Goal: Information Seeking & Learning: Learn about a topic

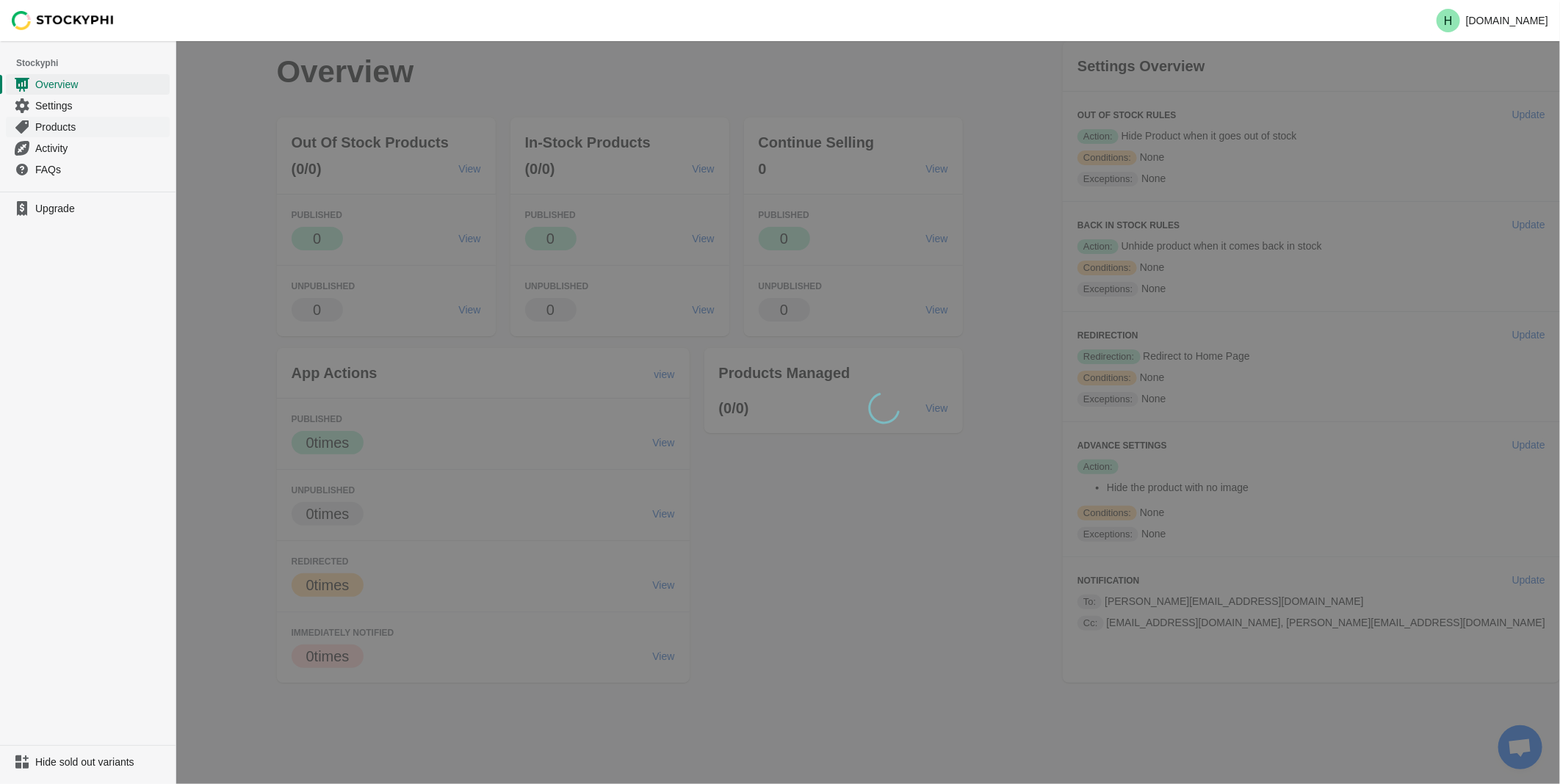
click at [55, 129] on span "Products" at bounding box center [101, 127] width 131 height 15
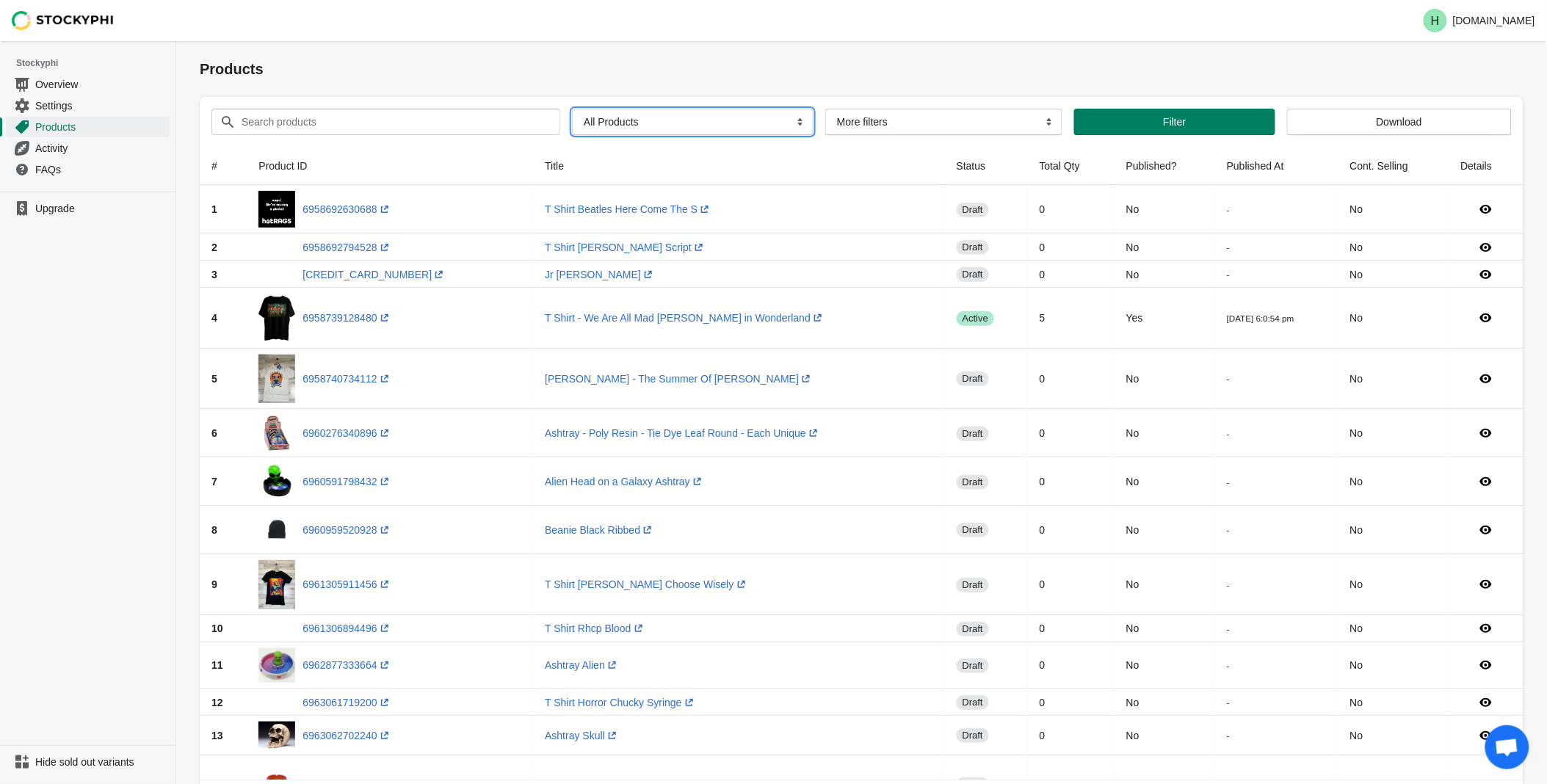
click at [791, 123] on select "All Products InStock InStock Published InStock Un-Published OOS OOS Published O…" at bounding box center [693, 122] width 241 height 27
select select "instock_has_no_image"
click at [572, 109] on select "All Products InStock InStock Published InStock Un-Published OOS OOS Published O…" at bounding box center [693, 122] width 241 height 27
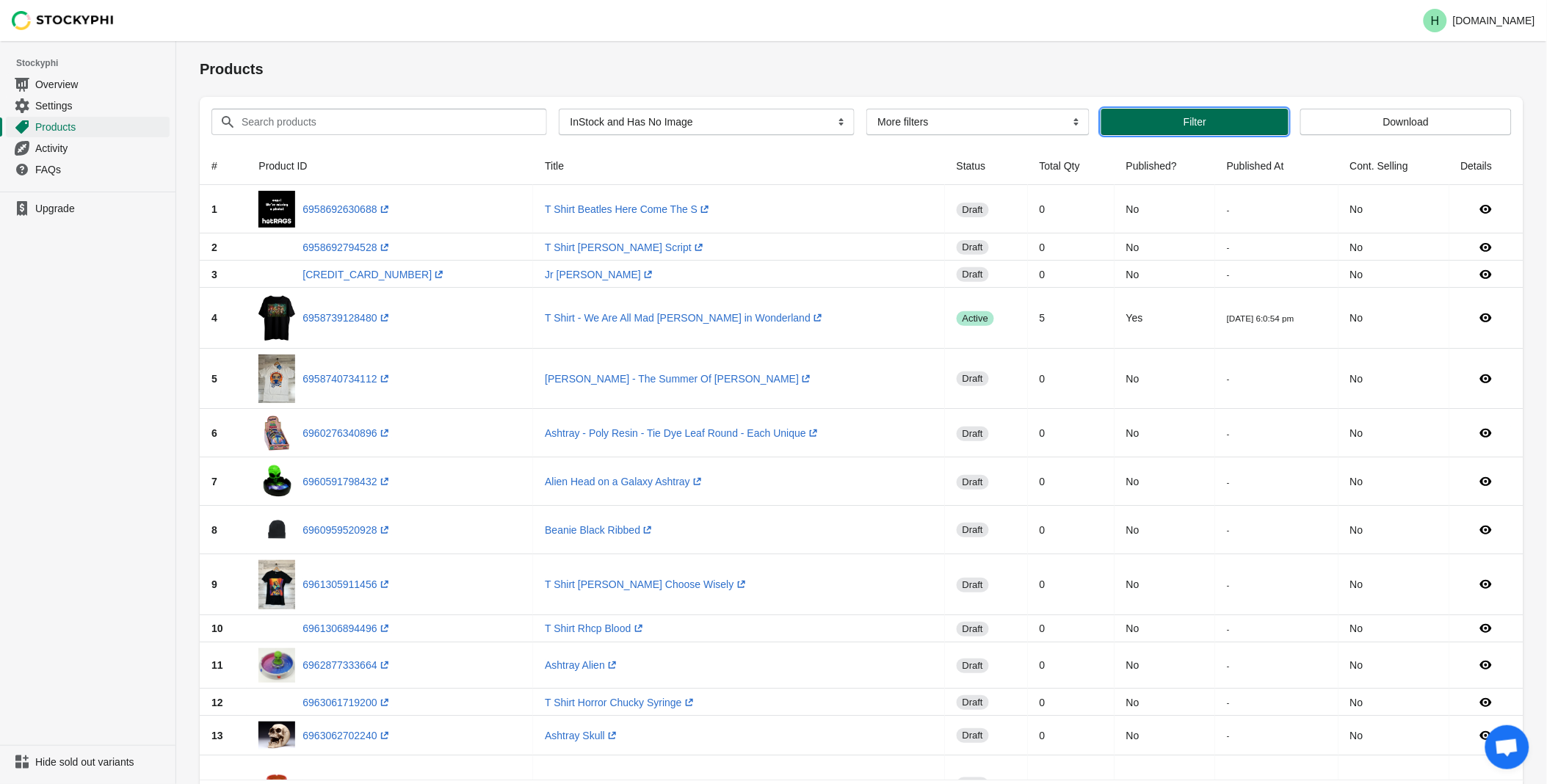
click at [1155, 133] on button "Filter" at bounding box center [1196, 122] width 188 height 27
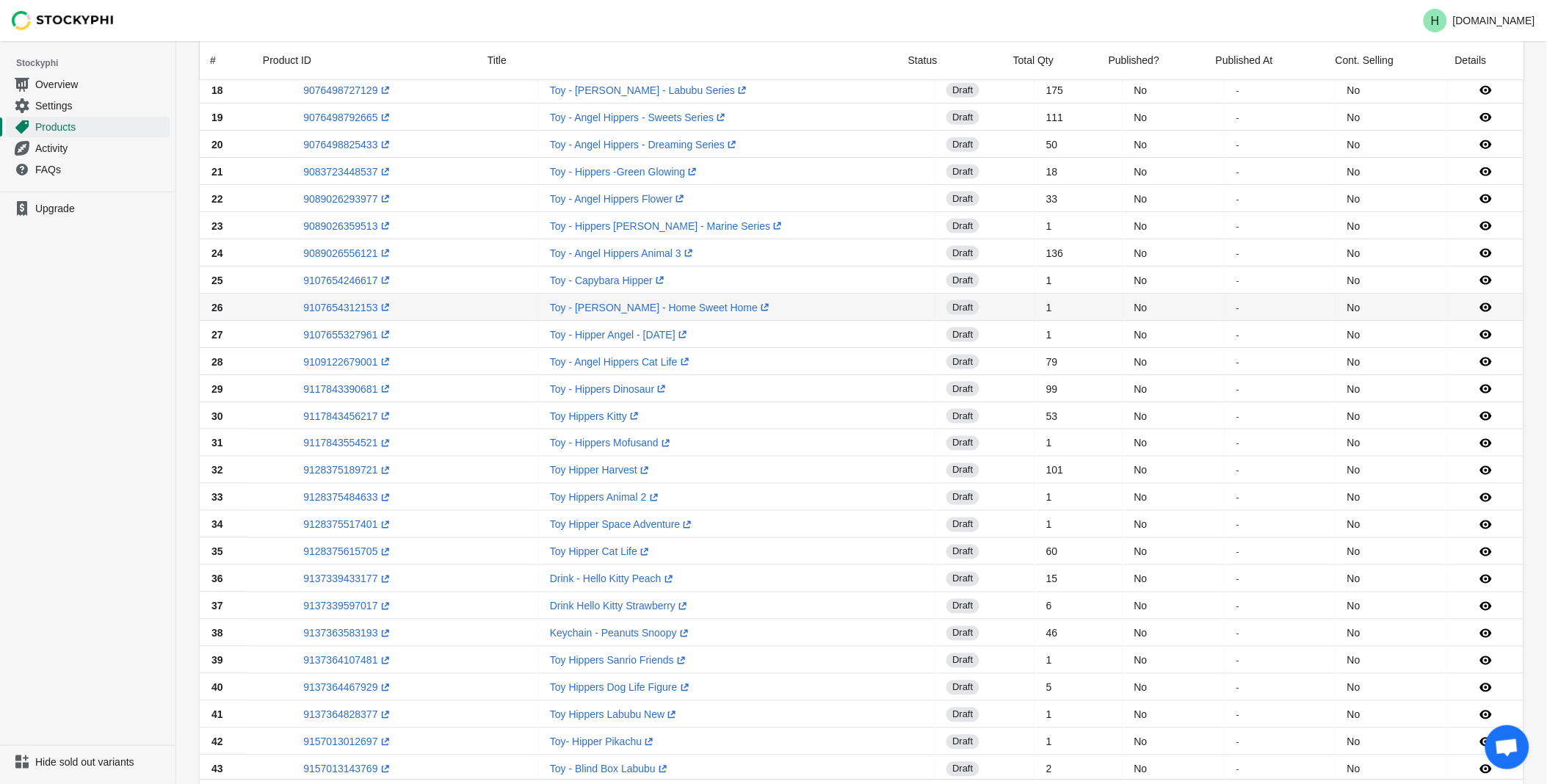
scroll to position [870, 0]
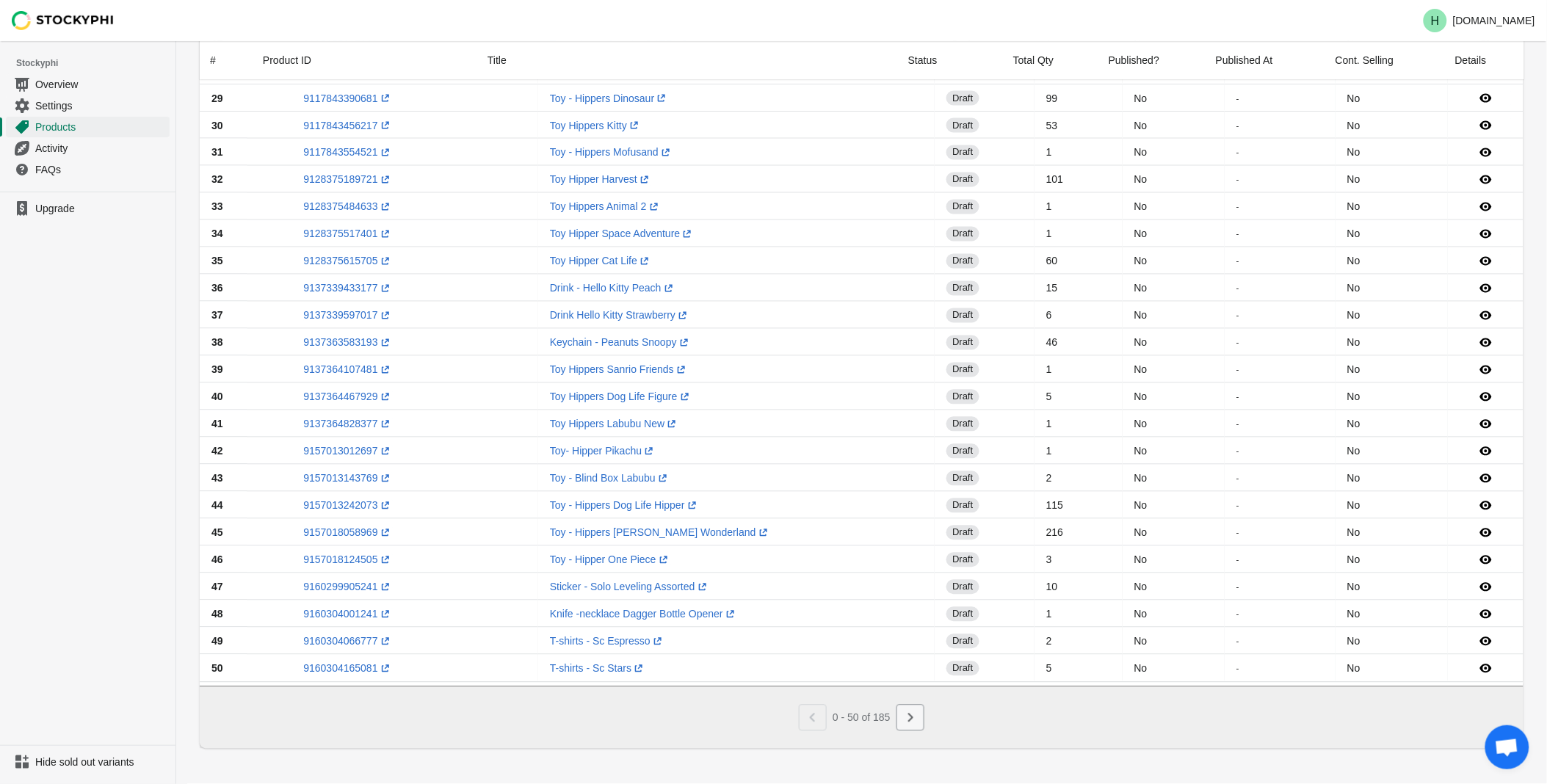
click at [912, 715] on icon "Next" at bounding box center [910, 718] width 15 height 15
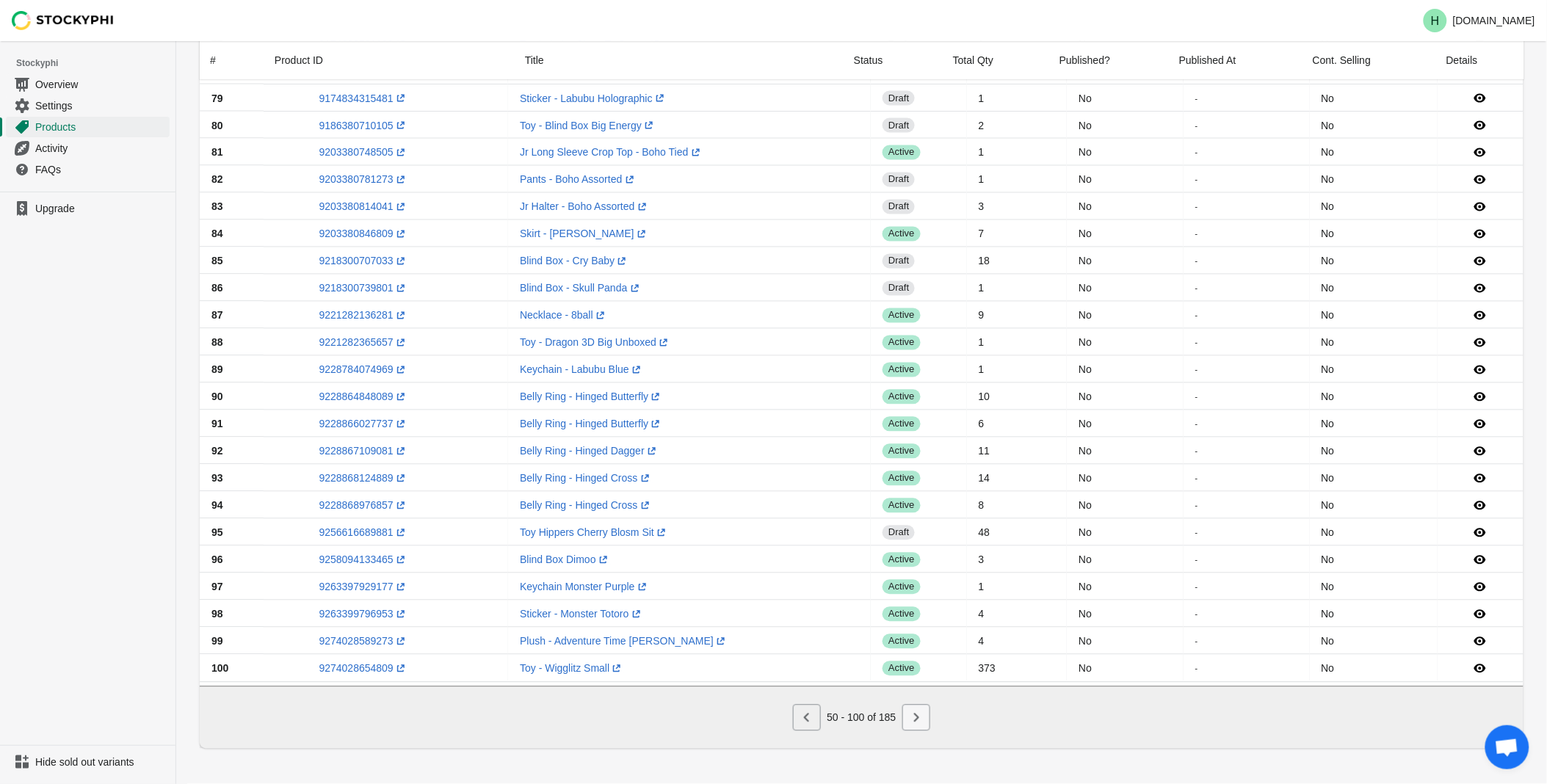
click at [915, 716] on icon "Next" at bounding box center [916, 718] width 5 height 9
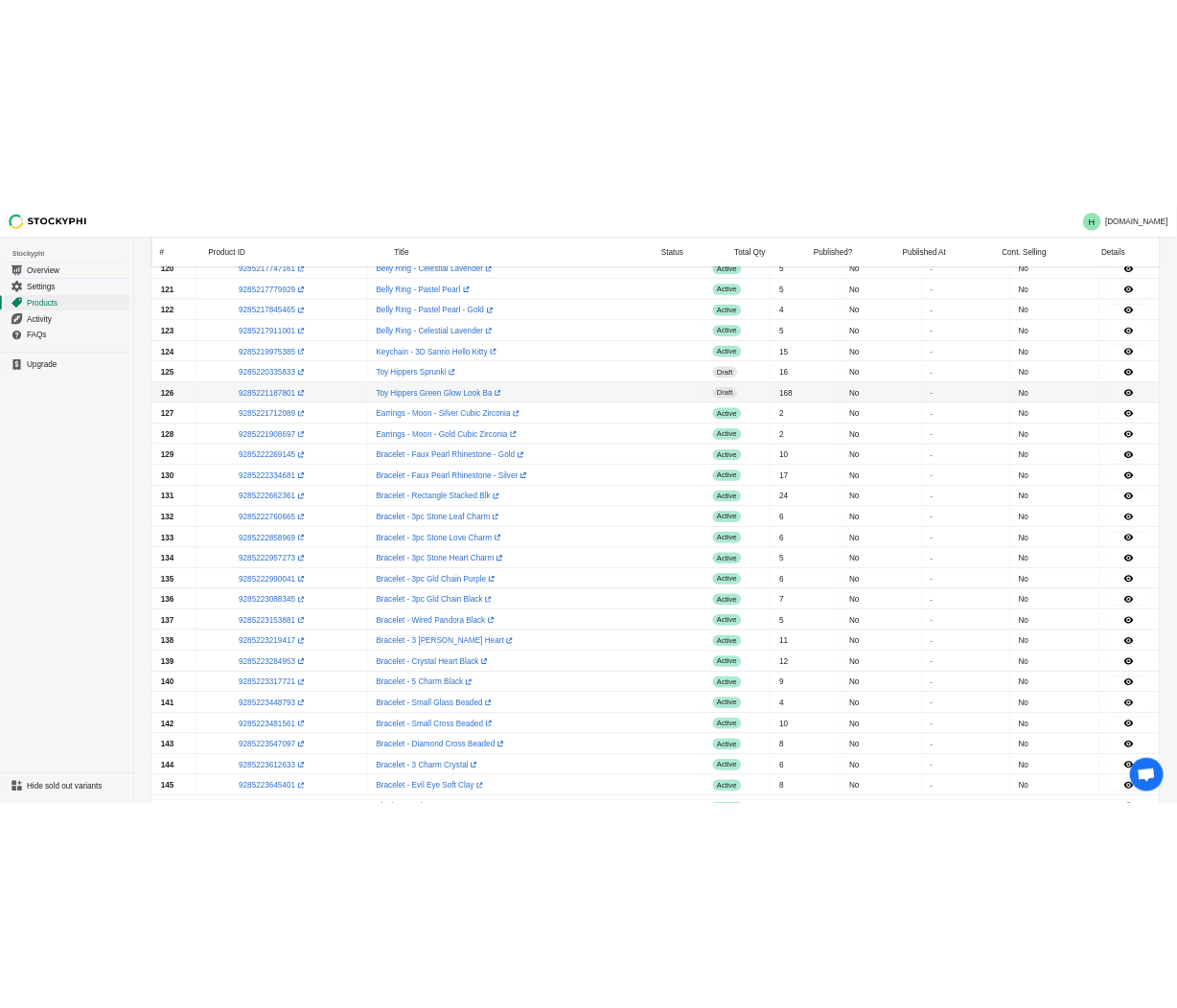
scroll to position [851, 0]
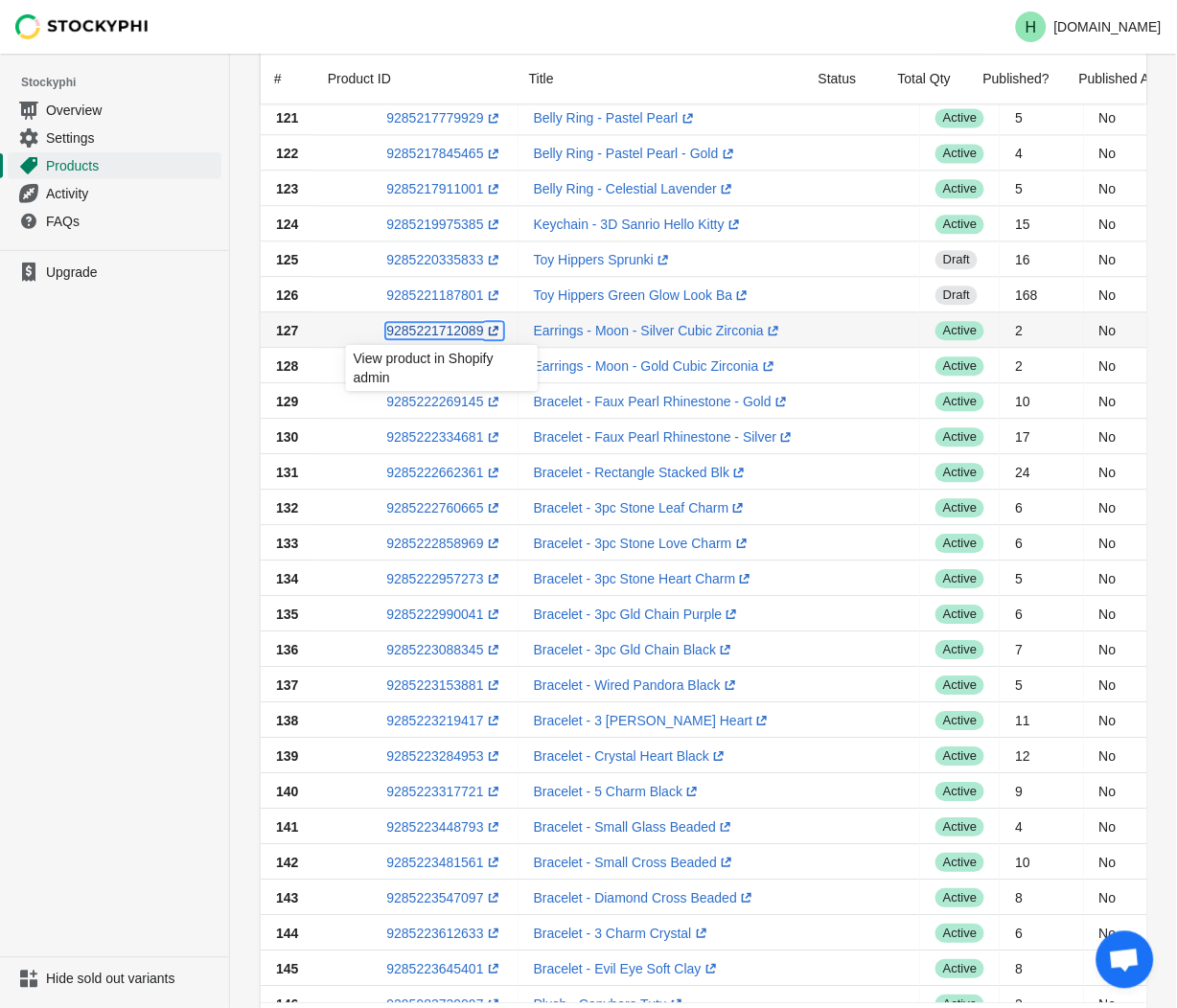
click at [409, 330] on link "9285221712089 (opens a new window)" at bounding box center [444, 331] width 116 height 15
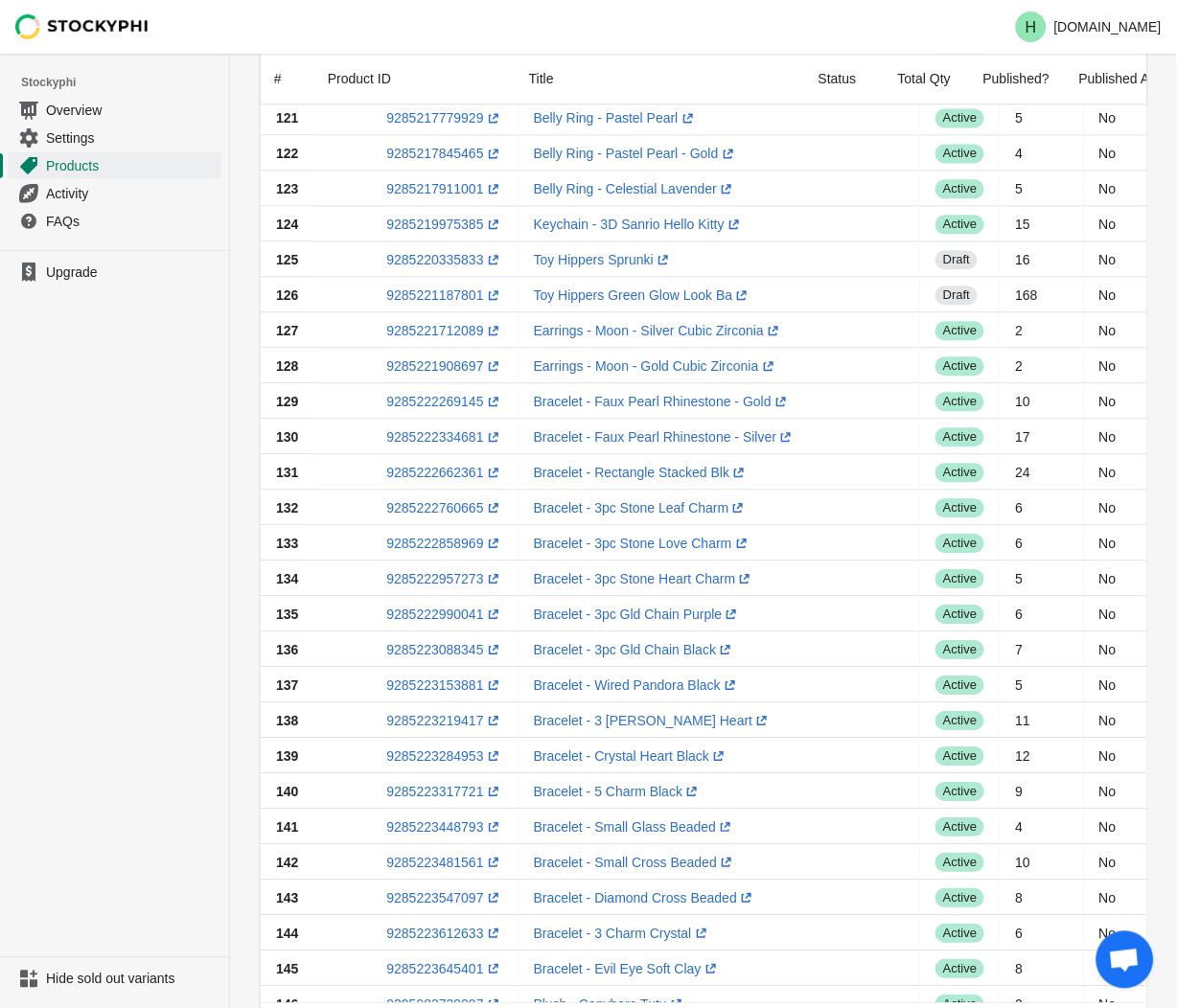
click at [122, 434] on ul "Upgrade" at bounding box center [115, 604] width 229 height 707
click at [433, 372] on link "9285221908697 (opens a new window)" at bounding box center [444, 366] width 116 height 15
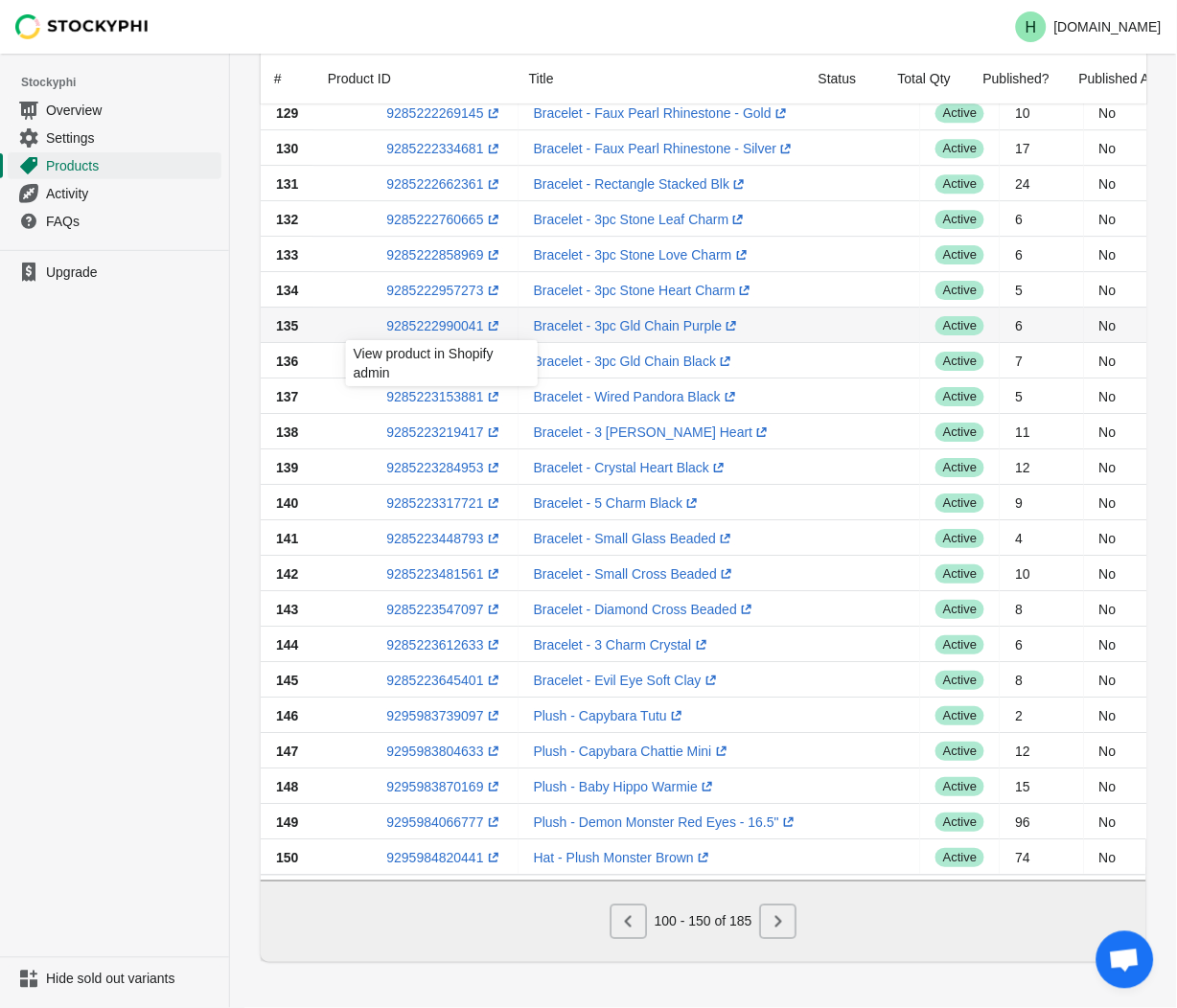
scroll to position [1151, 0]
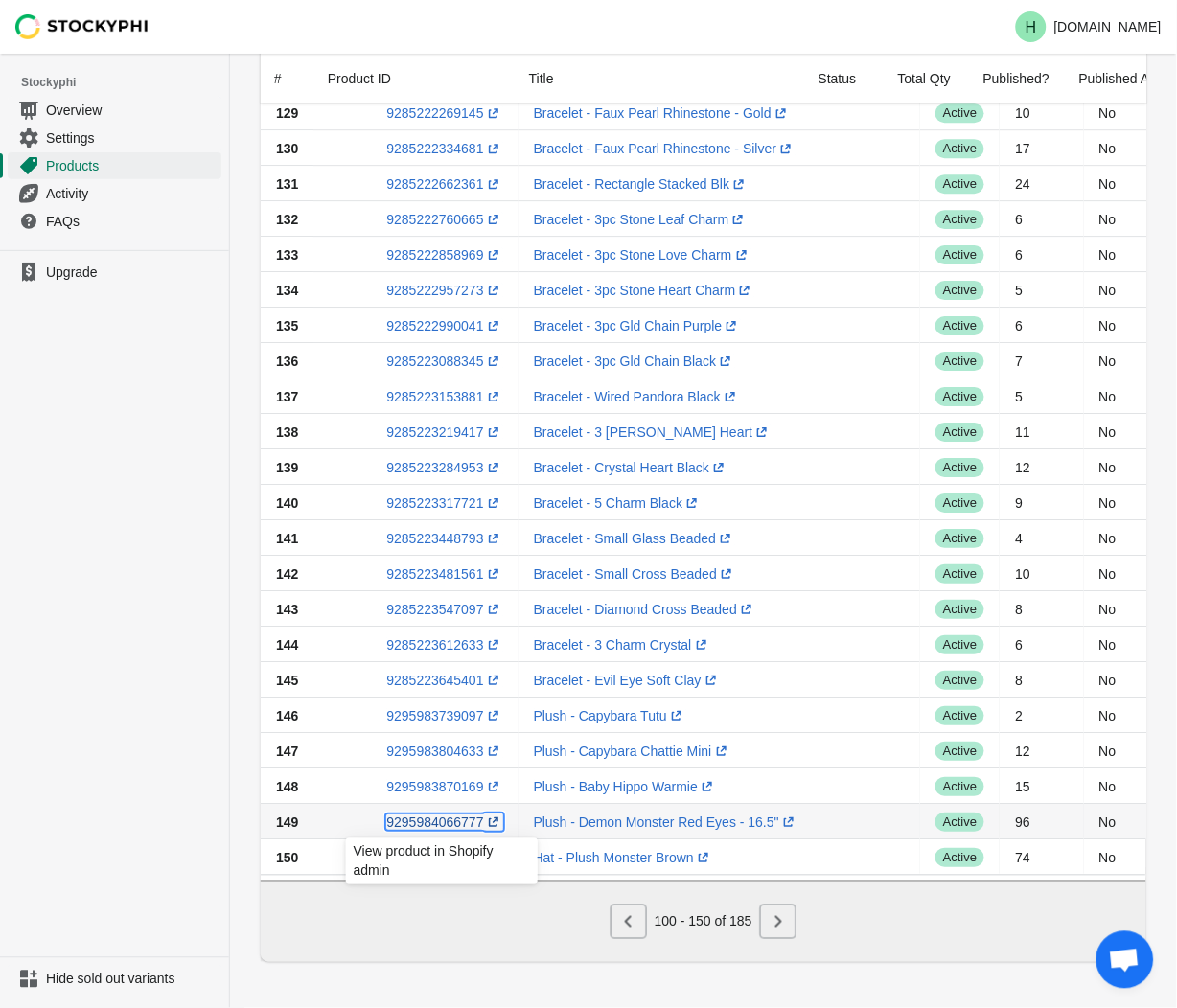
click at [422, 814] on link "9295984066777 (opens a new window)" at bounding box center [444, 822] width 116 height 15
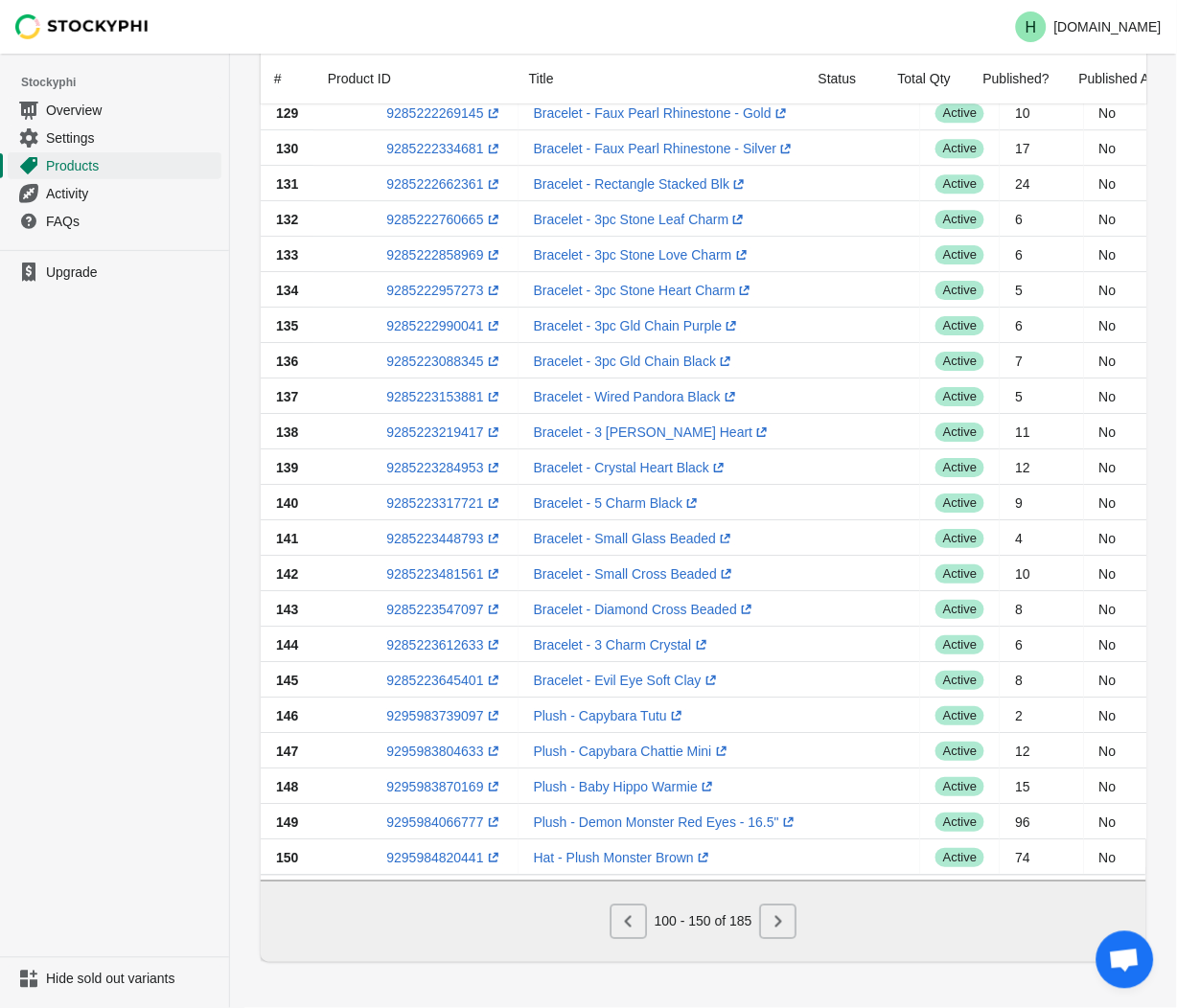
click at [109, 581] on ul "Upgrade" at bounding box center [115, 604] width 229 height 707
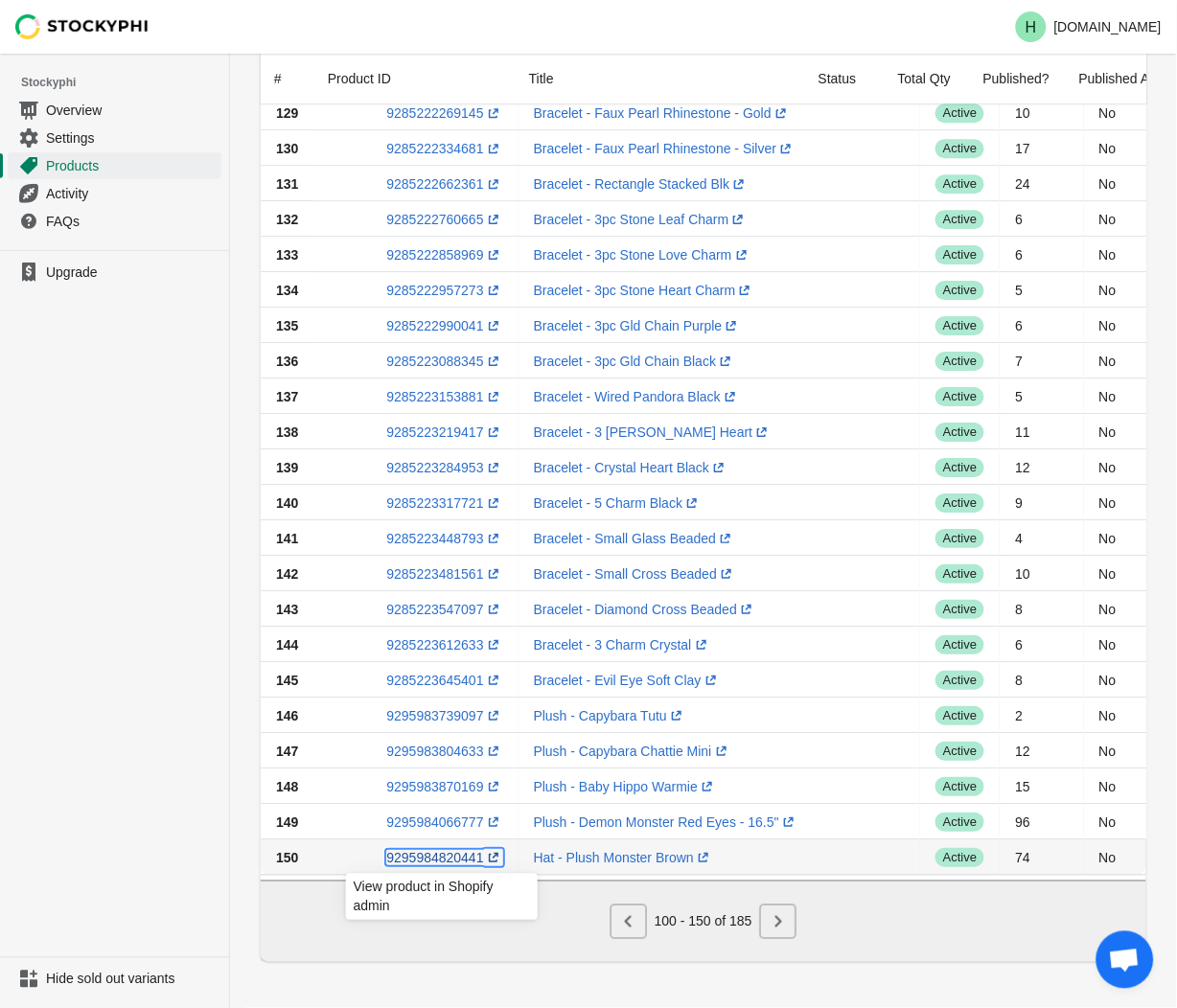
click at [427, 850] on link "9295984820441 (opens a new window)" at bounding box center [444, 858] width 116 height 15
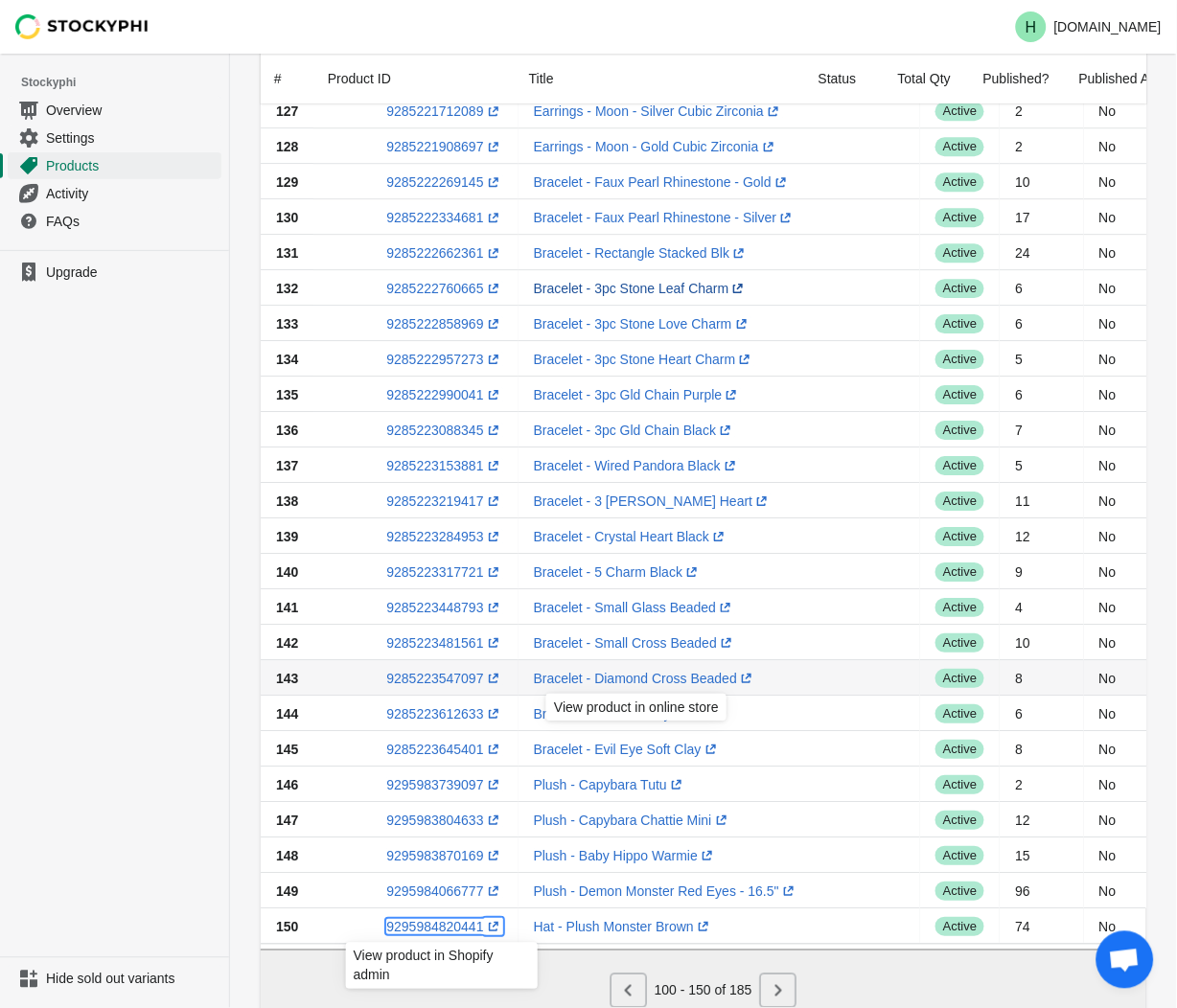
scroll to position [512, 0]
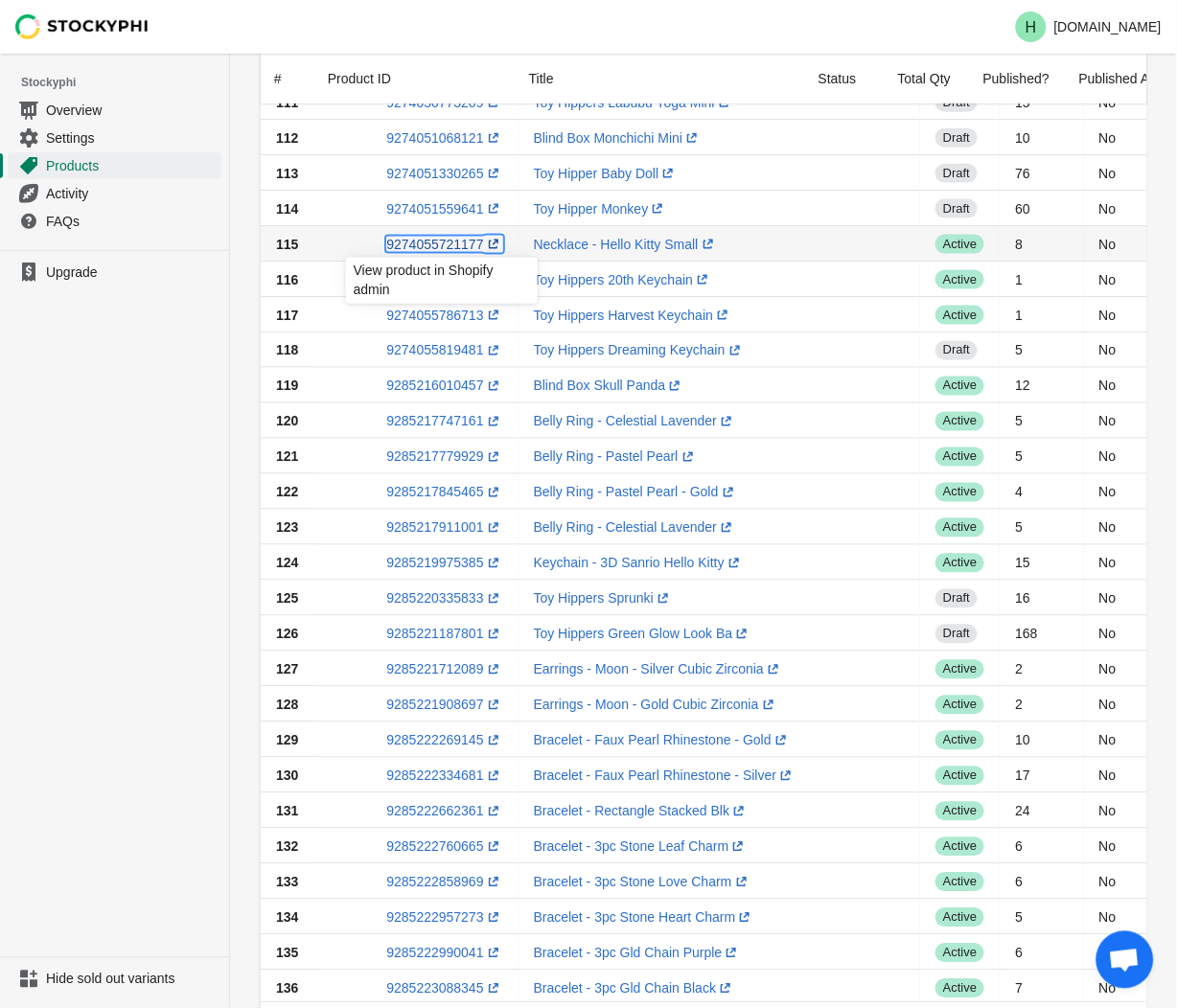
click at [422, 243] on link "9274055721177 (opens a new window)" at bounding box center [444, 245] width 116 height 15
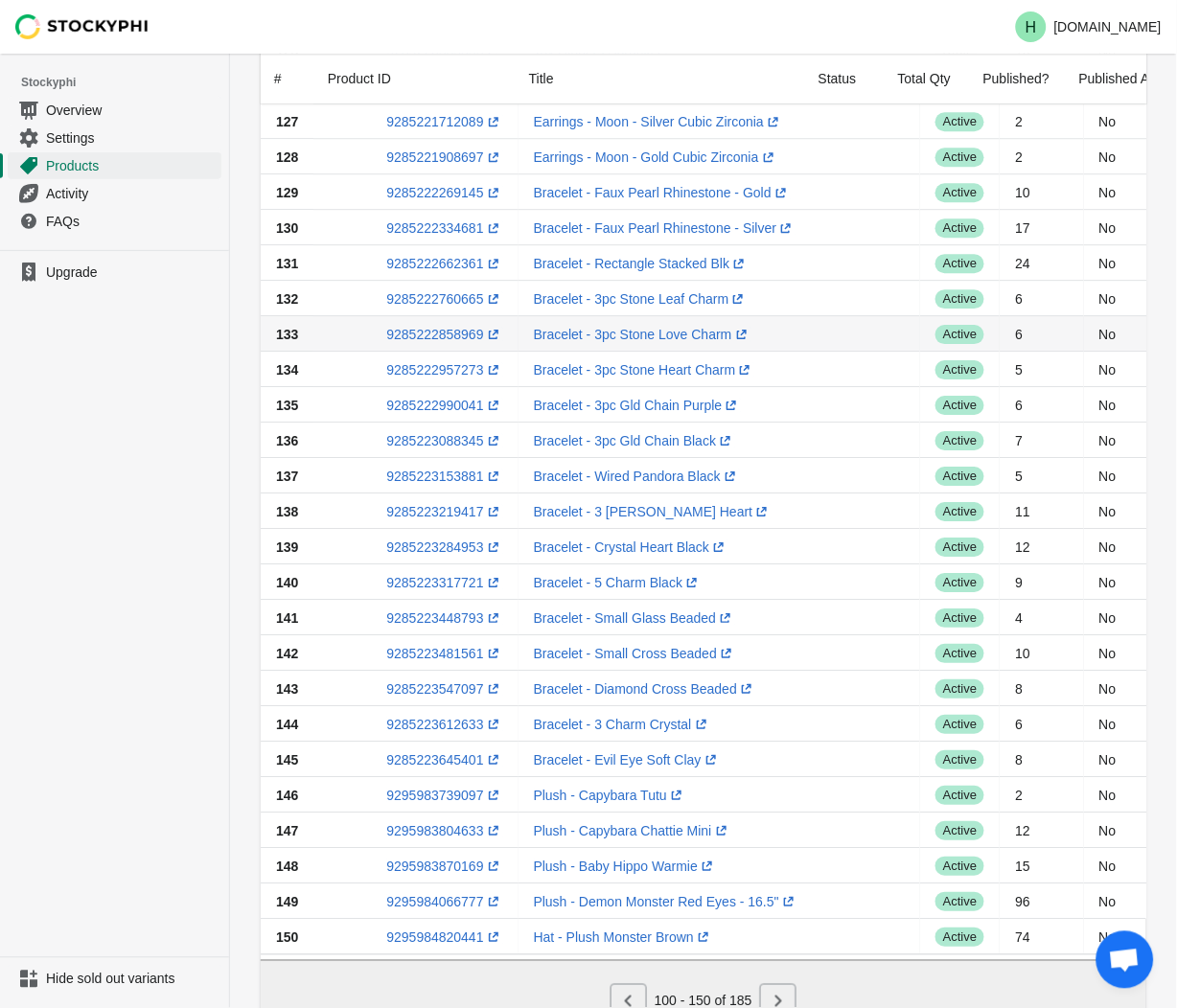
scroll to position [1151, 0]
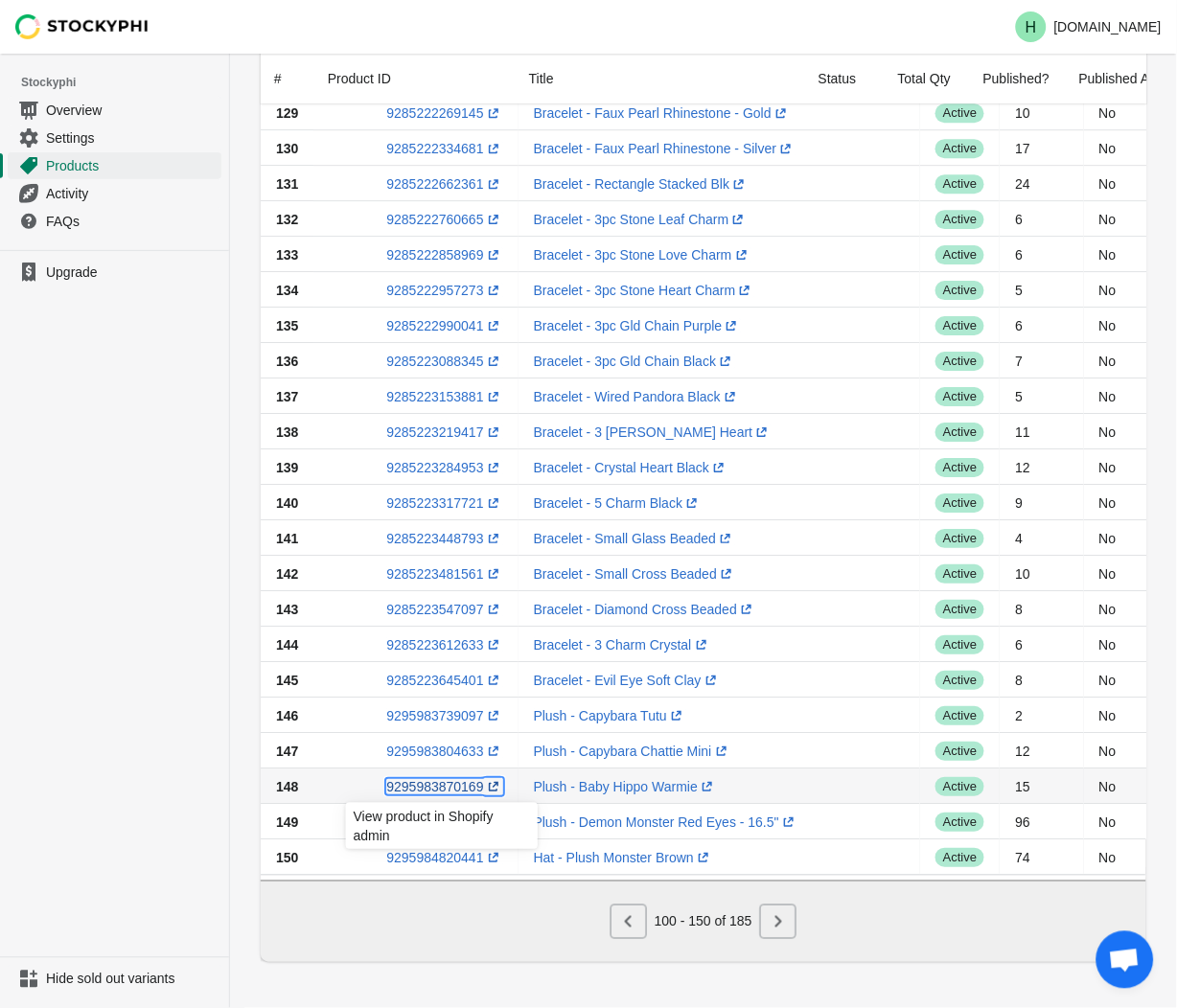
click at [438, 780] on link "9295983870169 (opens a new window)" at bounding box center [444, 787] width 116 height 15
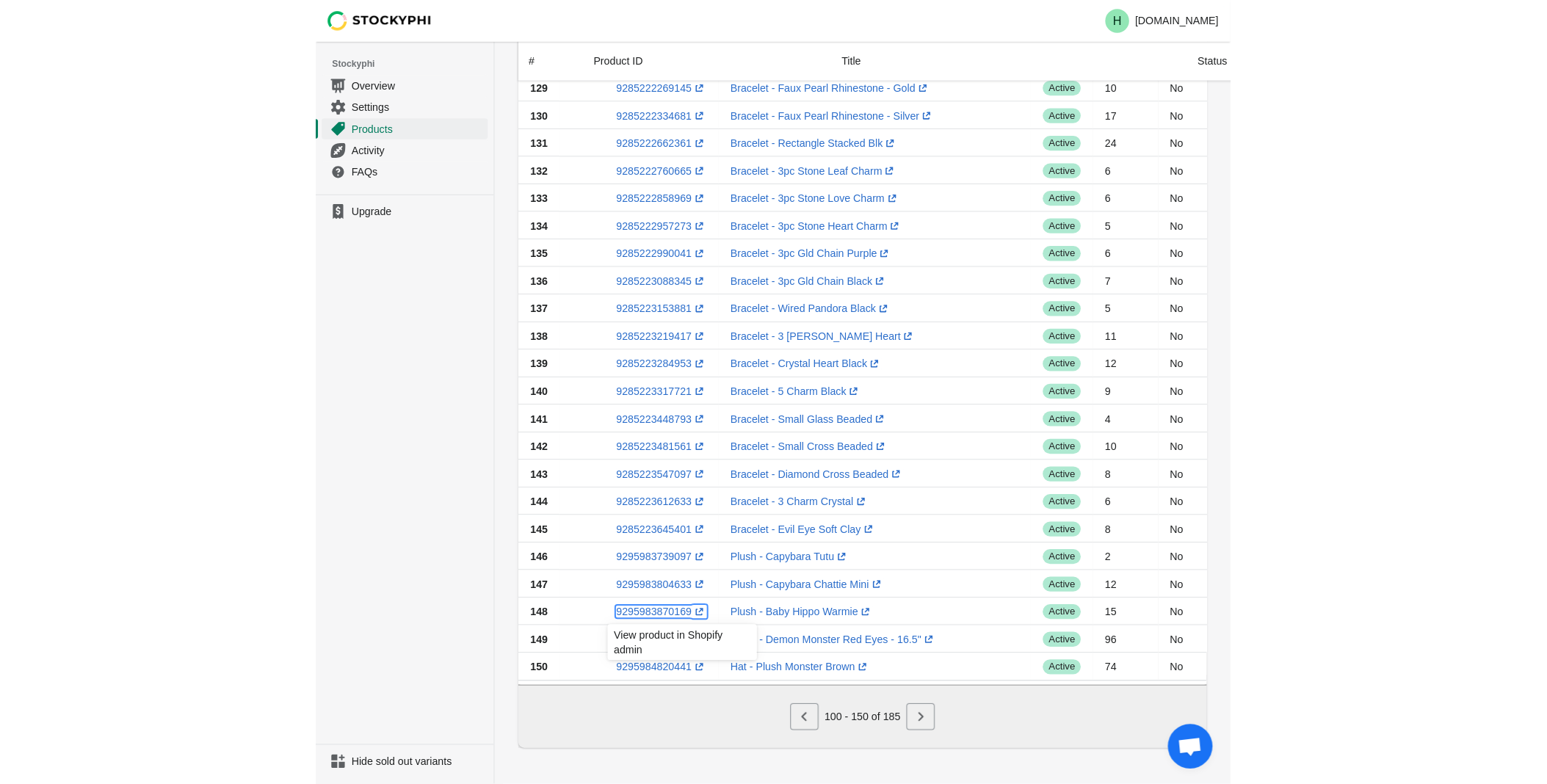
scroll to position [870, 0]
